Goal: Task Accomplishment & Management: Use online tool/utility

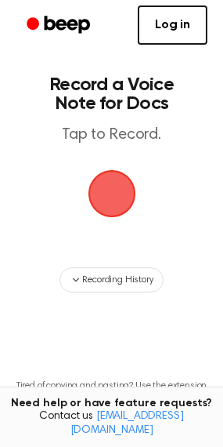
click at [105, 194] on span "button" at bounding box center [112, 193] width 56 height 56
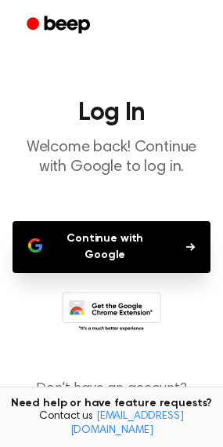
click at [143, 228] on button "Continue with Google" at bounding box center [112, 247] width 198 height 52
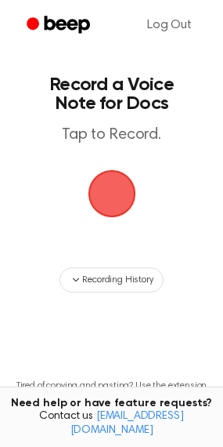
click at [96, 190] on span "button" at bounding box center [111, 194] width 51 height 51
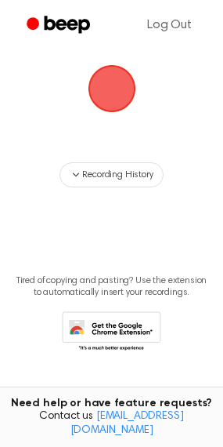
scroll to position [107, 0]
